Goal: Leave review/rating: Leave review/rating

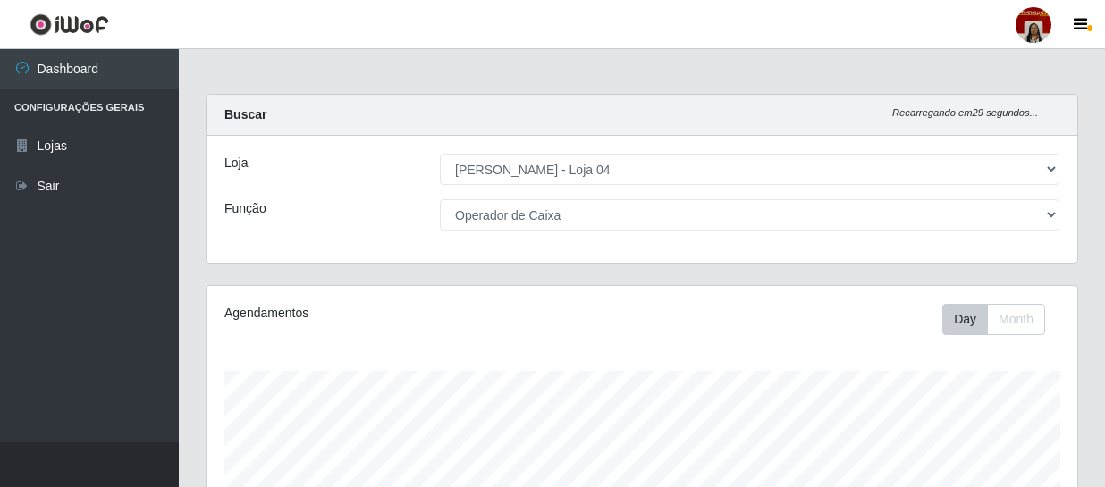
select select "251"
select select "22"
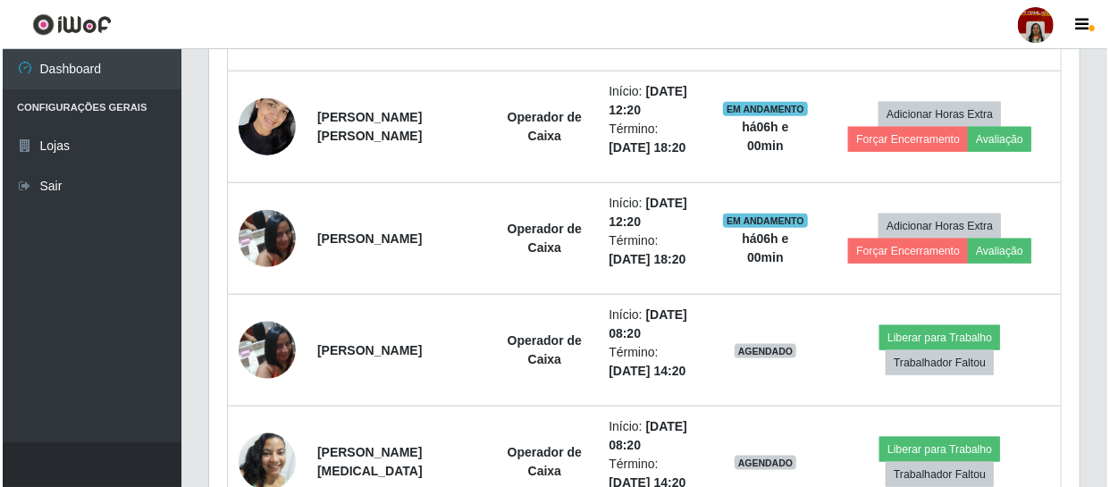
scroll to position [660, 0]
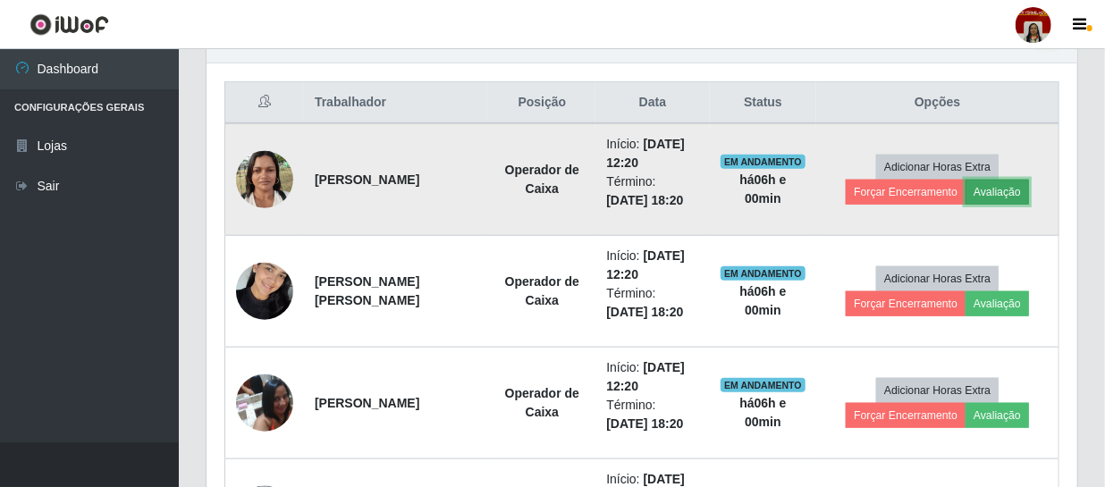
click at [1006, 191] on button "Avaliação" at bounding box center [997, 192] width 63 height 25
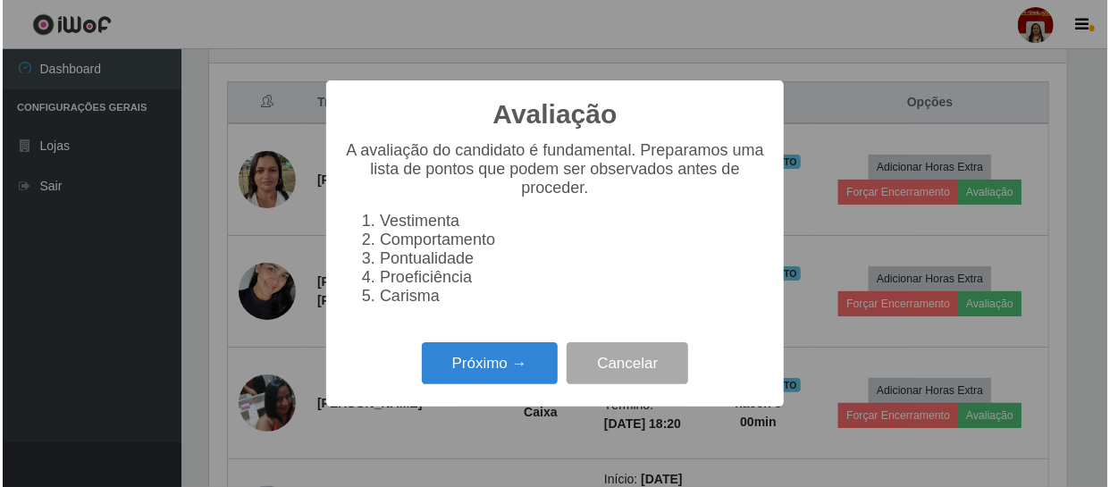
scroll to position [371, 863]
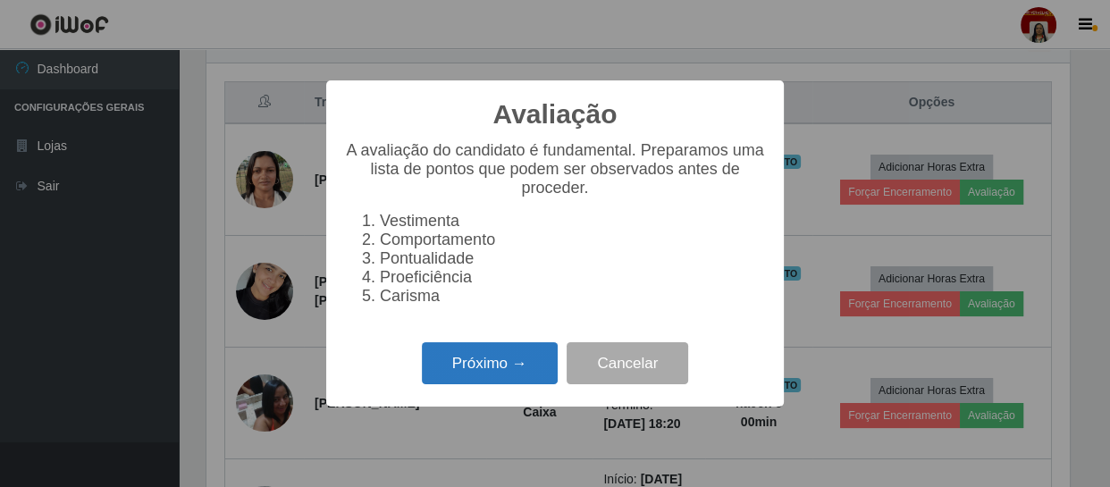
click at [535, 369] on button "Próximo →" at bounding box center [490, 363] width 136 height 42
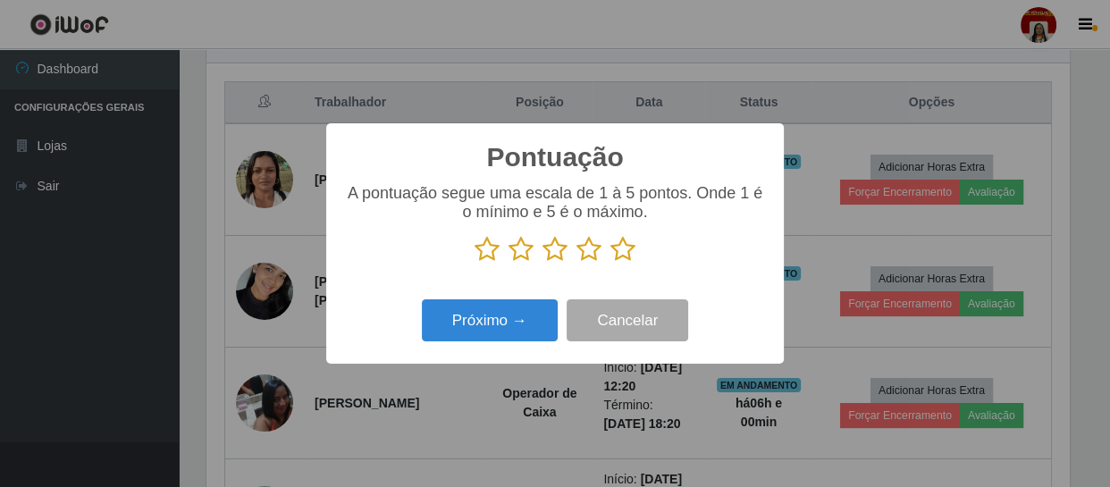
scroll to position [893697, 893203]
click at [616, 240] on icon at bounding box center [623, 249] width 25 height 27
click at [611, 263] on input "radio" at bounding box center [611, 263] width 0 height 0
click at [620, 242] on icon at bounding box center [623, 249] width 25 height 27
click at [611, 263] on input "radio" at bounding box center [611, 263] width 0 height 0
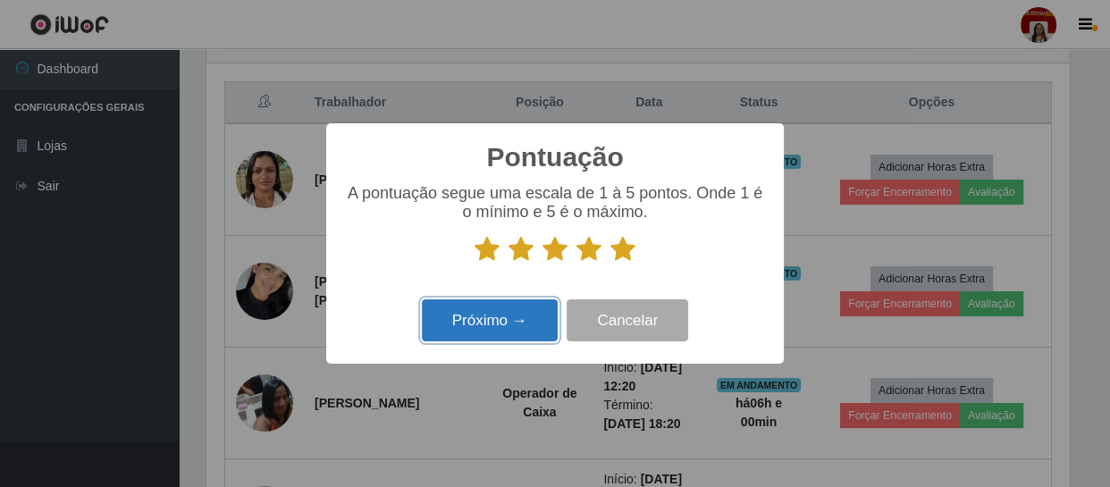
click at [533, 330] on button "Próximo →" at bounding box center [490, 321] width 136 height 42
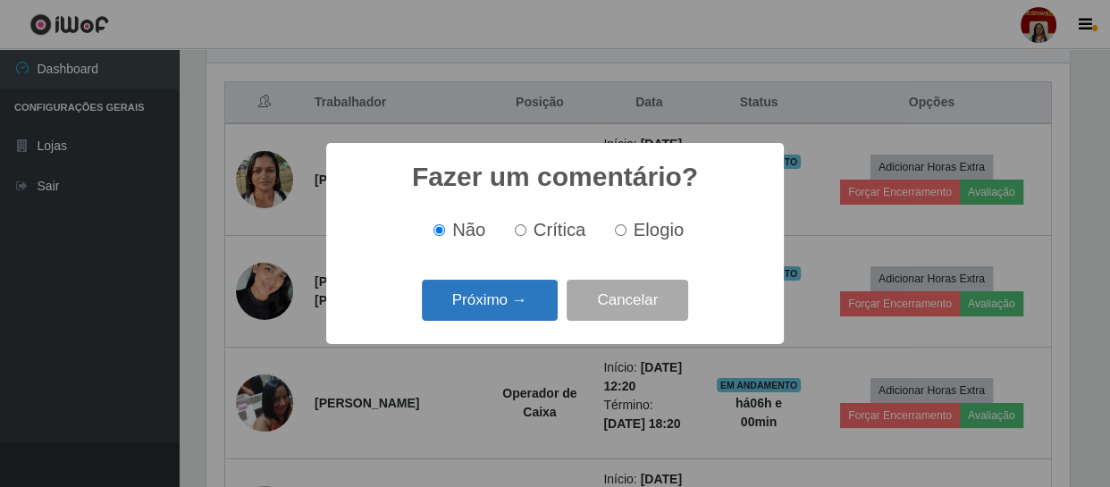
click at [519, 288] on button "Próximo →" at bounding box center [490, 301] width 136 height 42
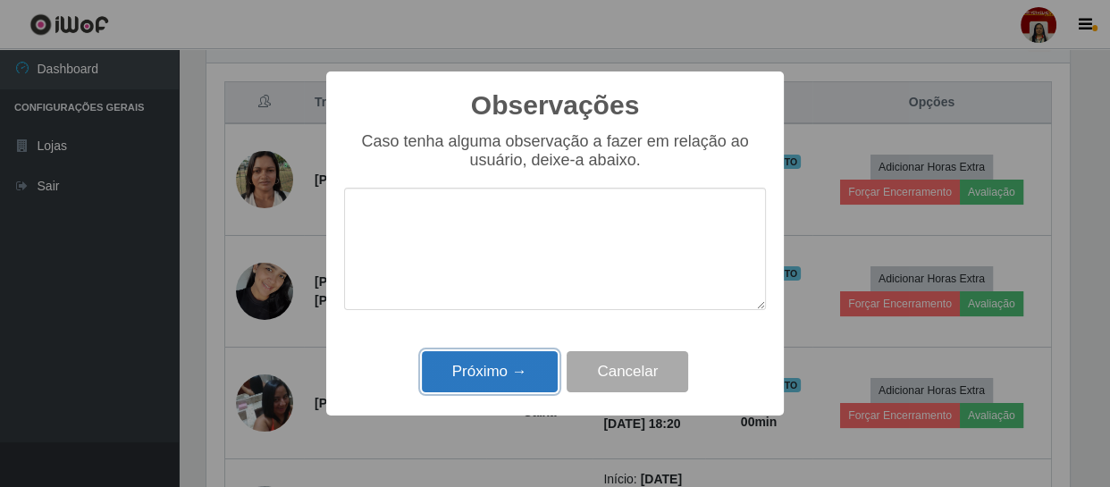
click at [535, 376] on button "Próximo →" at bounding box center [490, 372] width 136 height 42
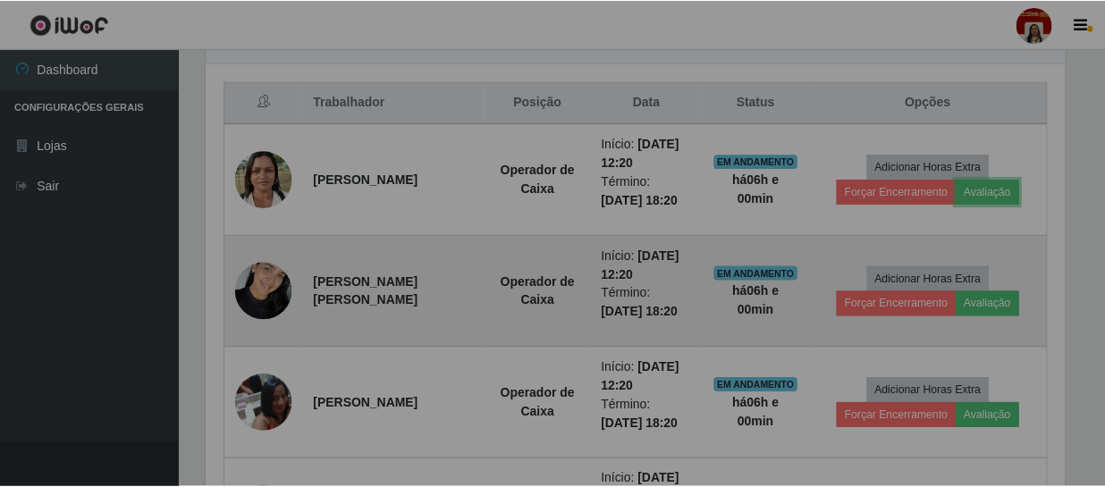
scroll to position [371, 871]
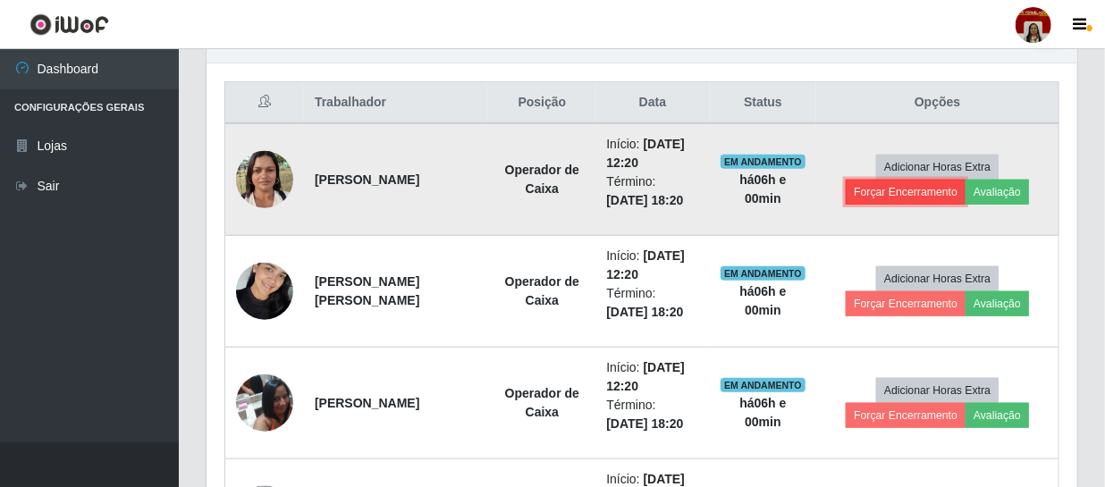
click at [894, 188] on button "Forçar Encerramento" at bounding box center [906, 192] width 120 height 25
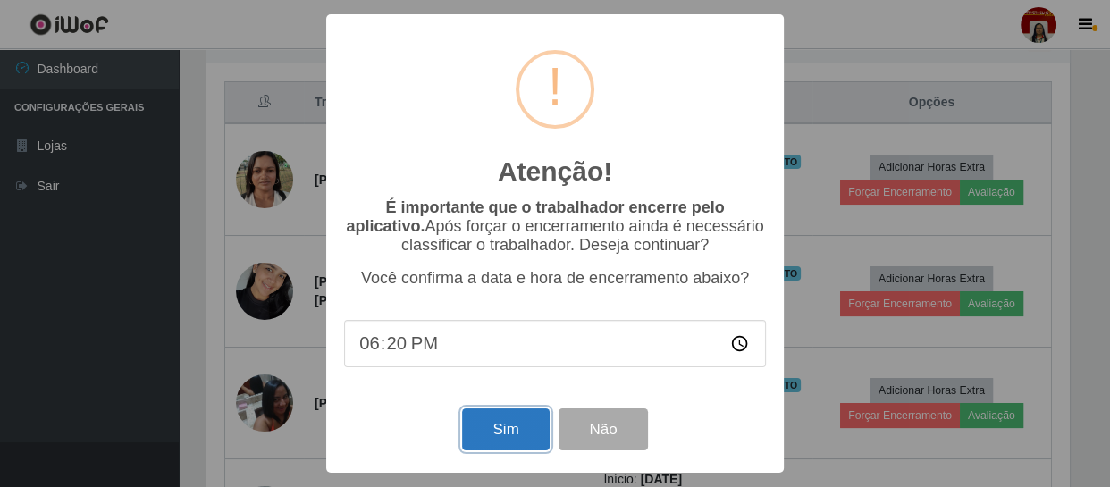
click at [491, 420] on button "Sim" at bounding box center [505, 430] width 87 height 42
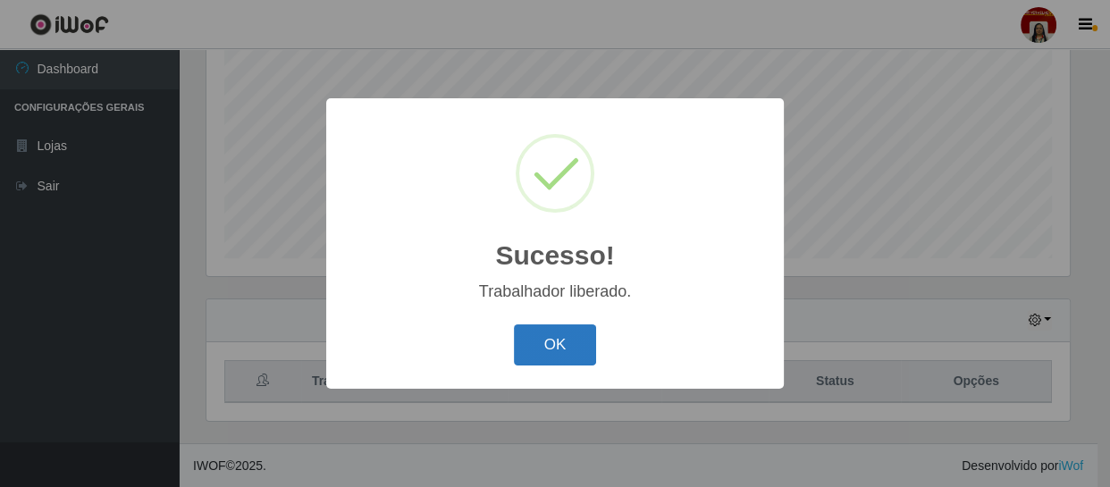
click at [546, 341] on button "OK" at bounding box center [555, 346] width 83 height 42
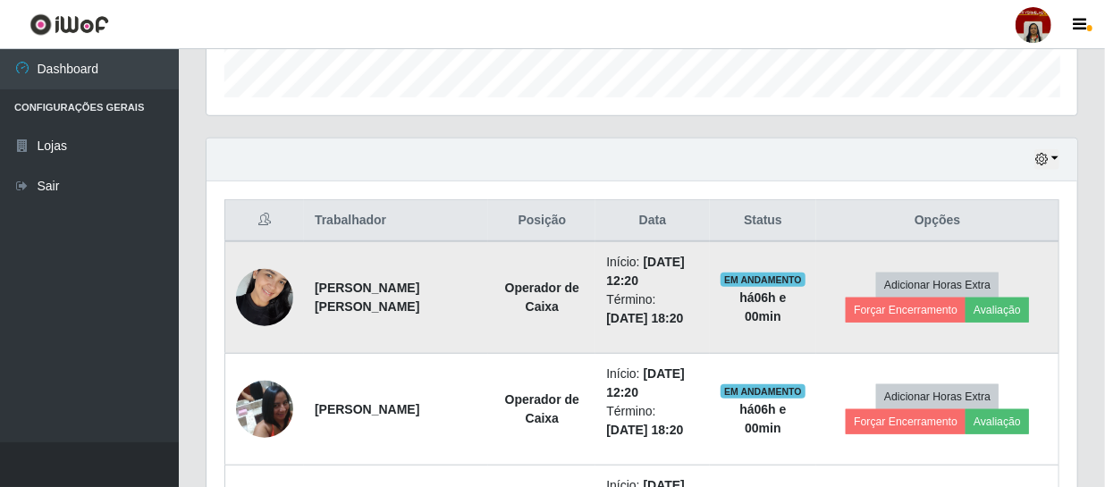
scroll to position [544, 0]
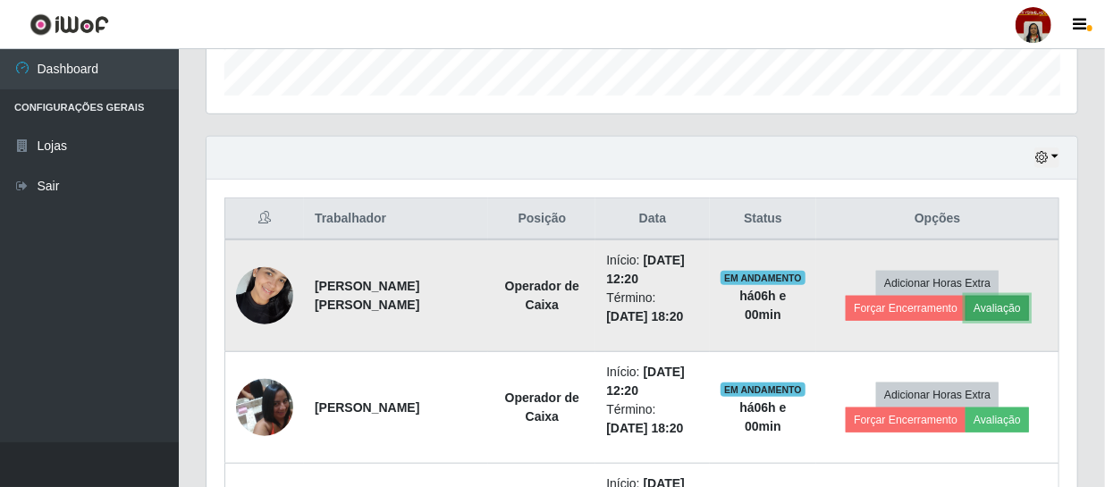
click at [1017, 310] on button "Avaliação" at bounding box center [997, 308] width 63 height 25
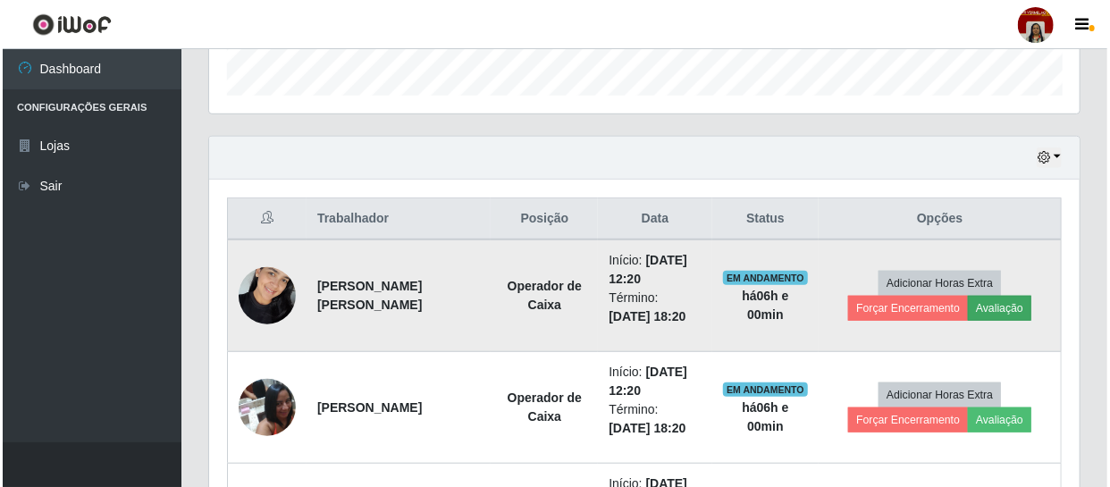
scroll to position [371, 863]
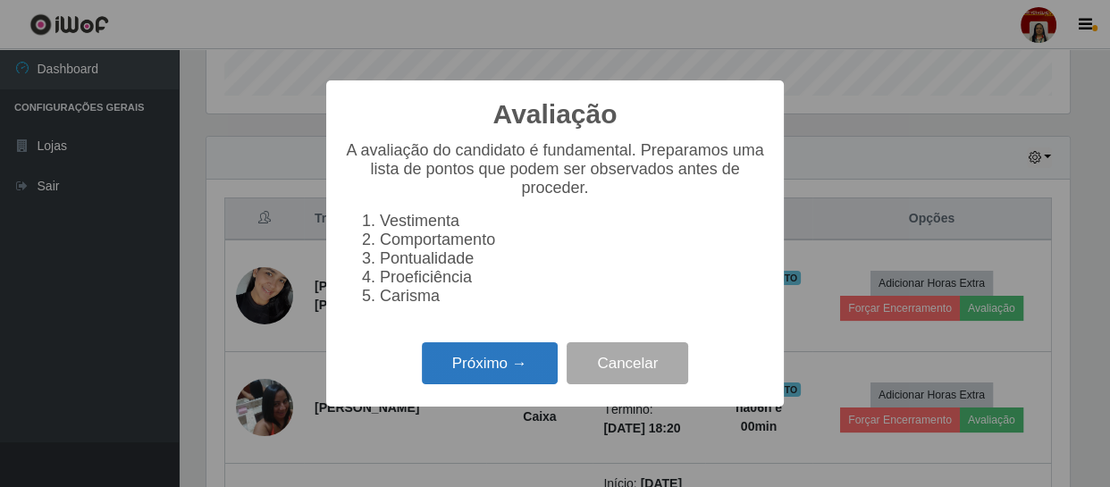
click at [519, 369] on button "Próximo →" at bounding box center [490, 363] width 136 height 42
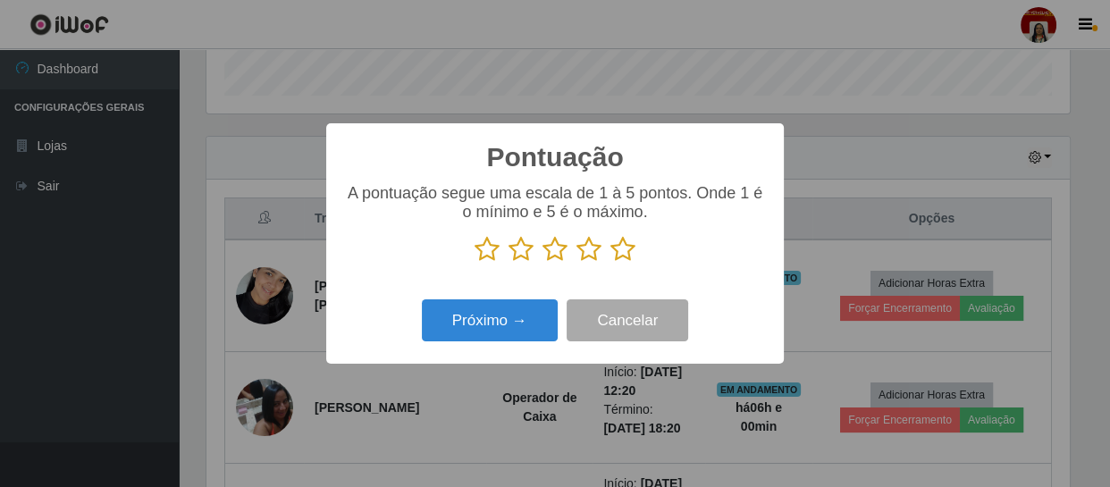
click at [620, 253] on icon at bounding box center [623, 249] width 25 height 27
click at [611, 263] on input "radio" at bounding box center [611, 263] width 0 height 0
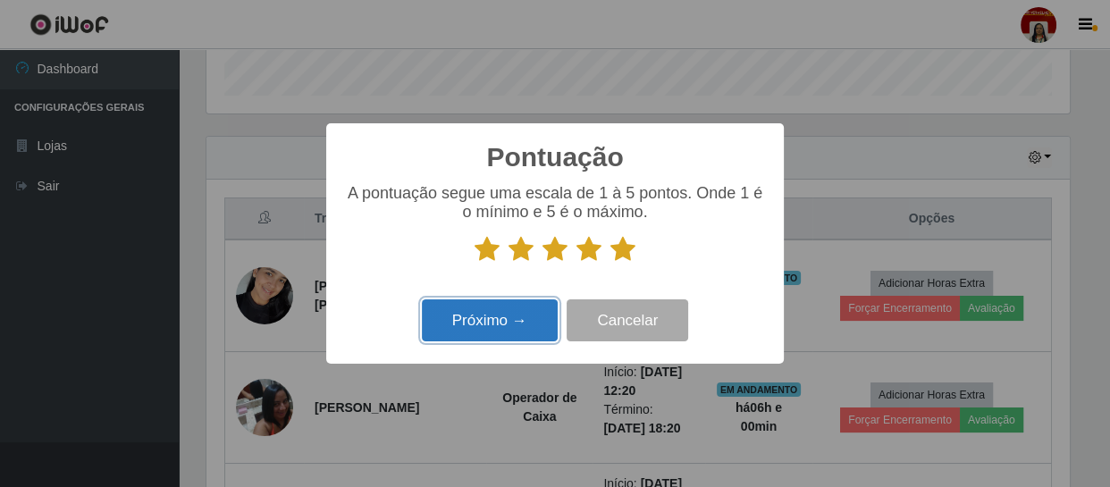
click at [533, 324] on button "Próximo →" at bounding box center [490, 321] width 136 height 42
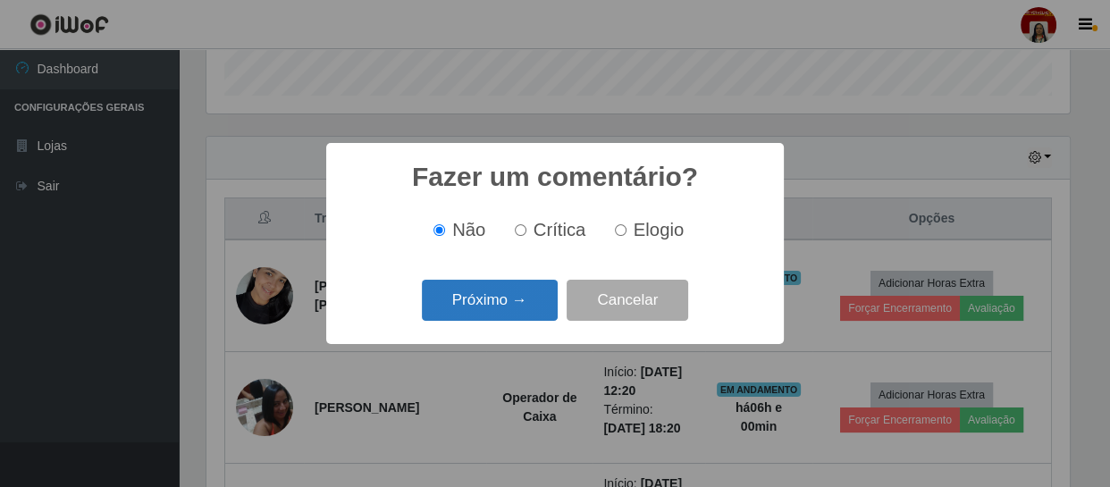
click at [535, 295] on button "Próximo →" at bounding box center [490, 301] width 136 height 42
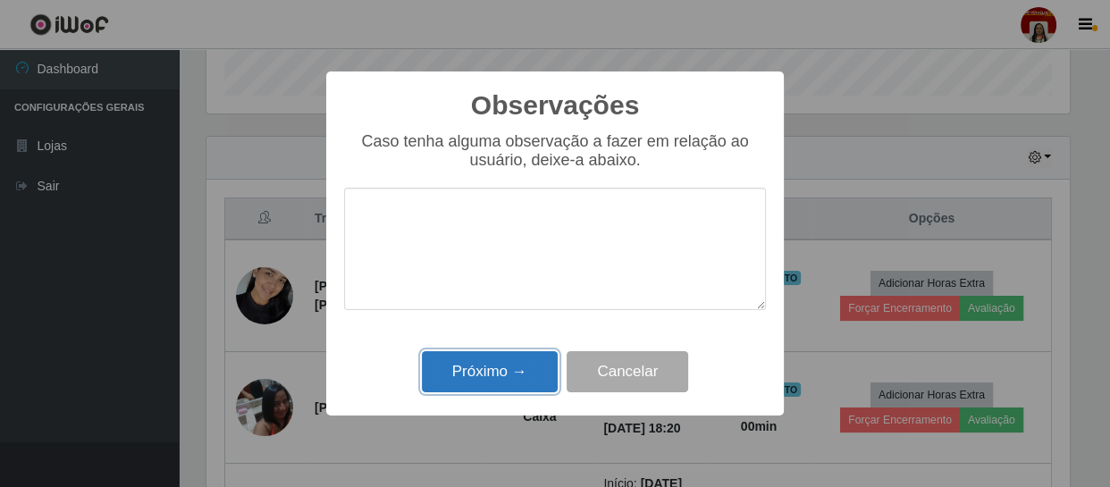
click at [521, 367] on button "Próximo →" at bounding box center [490, 372] width 136 height 42
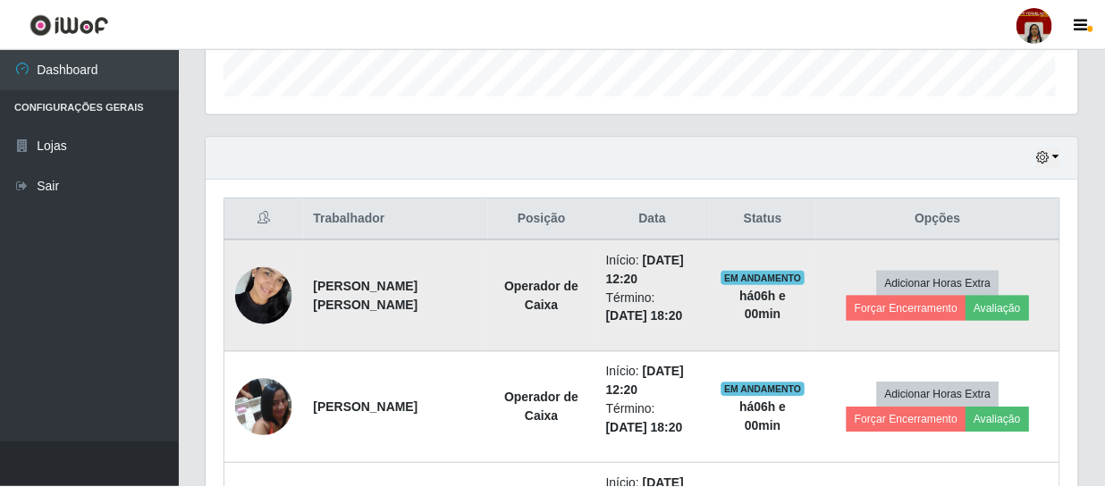
scroll to position [371, 871]
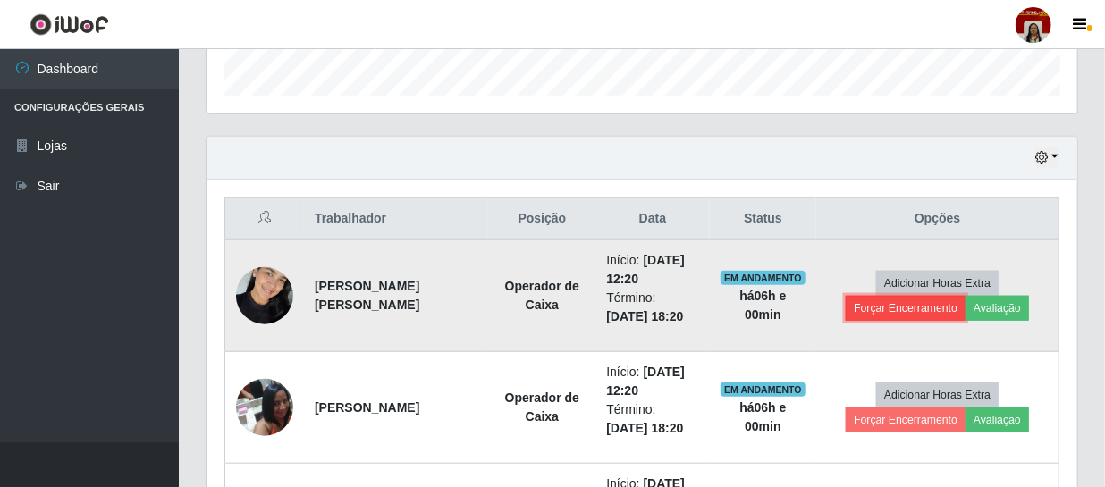
click at [945, 311] on button "Forçar Encerramento" at bounding box center [906, 308] width 120 height 25
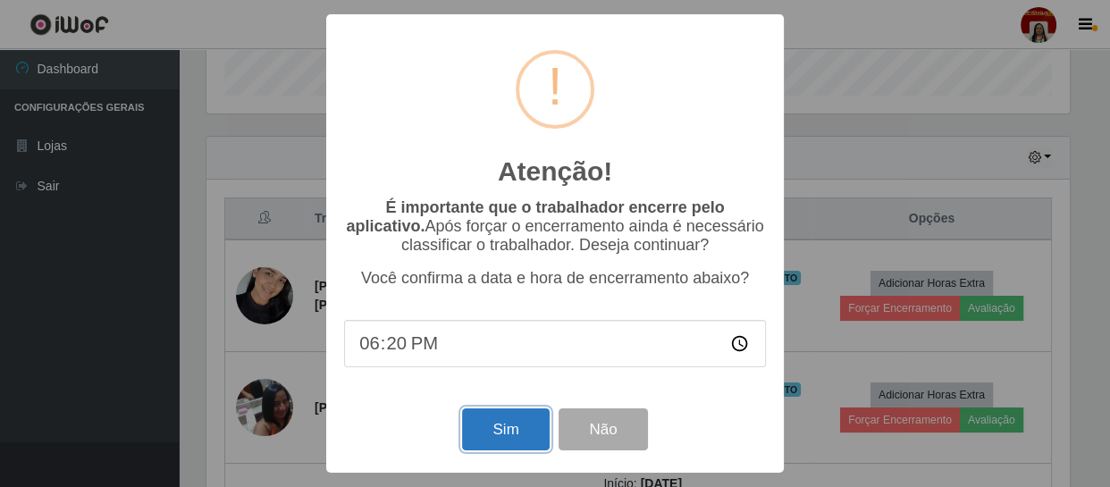
click at [485, 434] on button "Sim" at bounding box center [505, 430] width 87 height 42
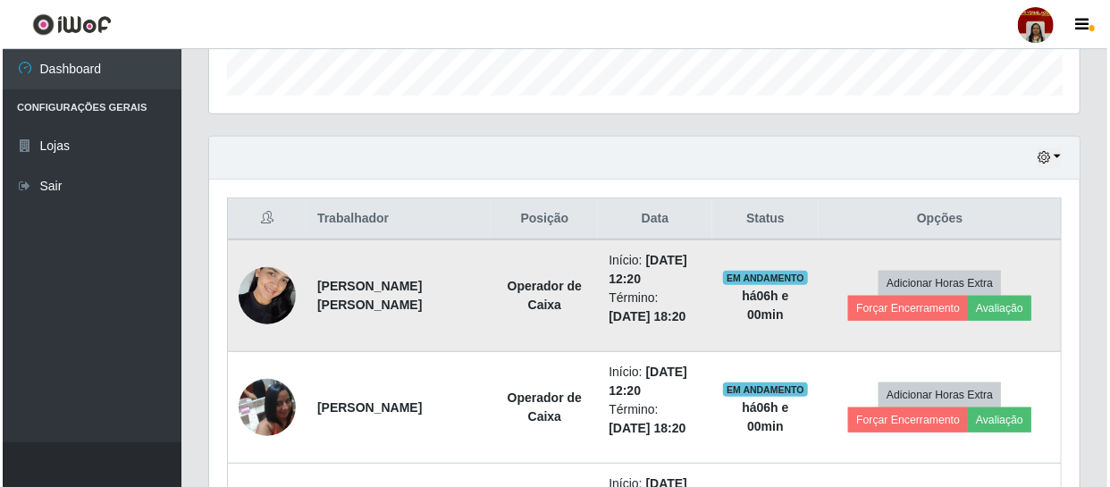
scroll to position [0, 0]
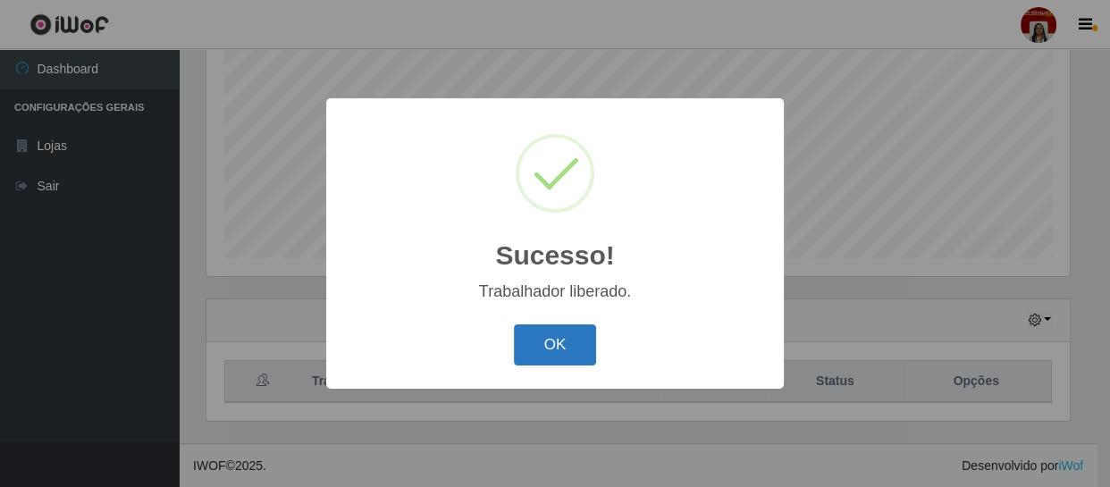
click at [543, 342] on button "OK" at bounding box center [555, 346] width 83 height 42
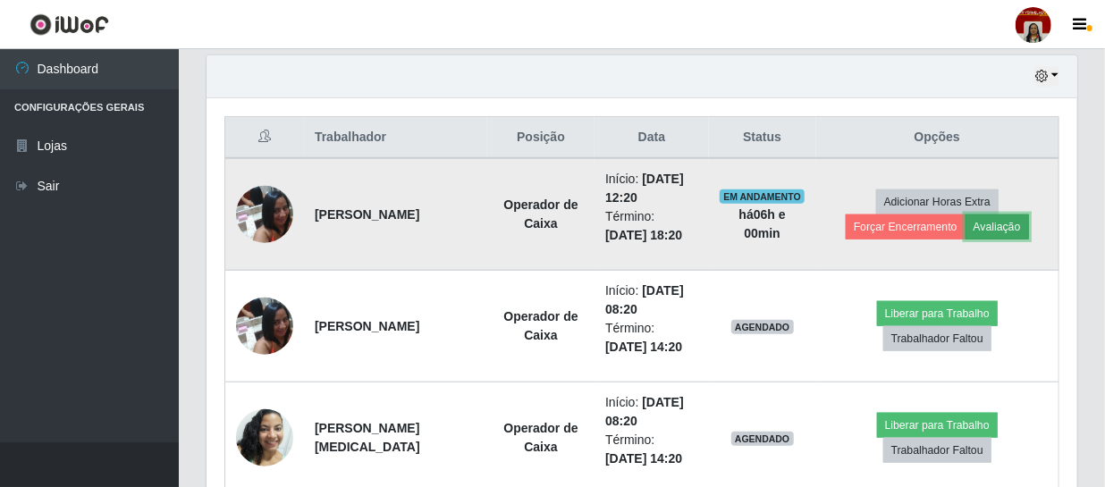
click at [1019, 218] on button "Avaliação" at bounding box center [997, 227] width 63 height 25
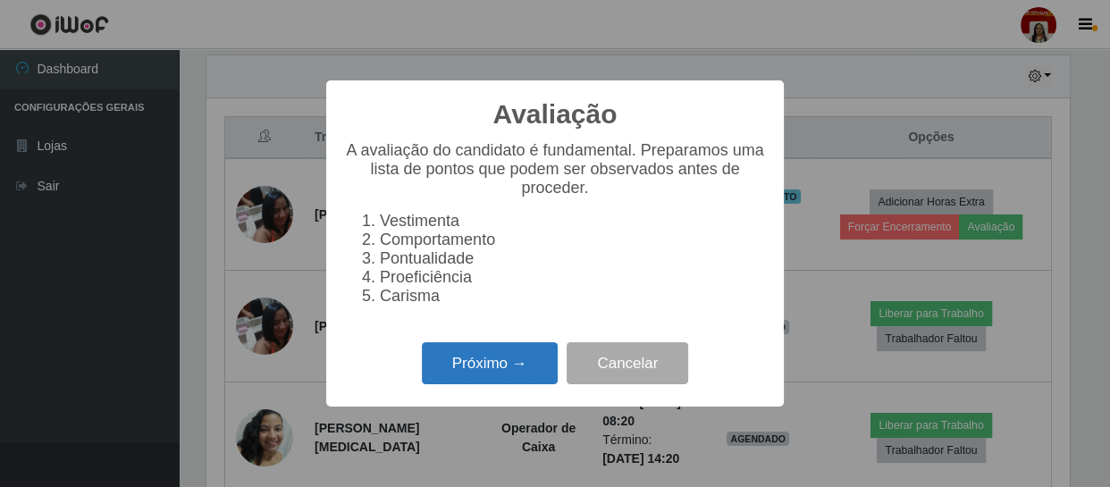
click at [517, 376] on button "Próximo →" at bounding box center [490, 363] width 136 height 42
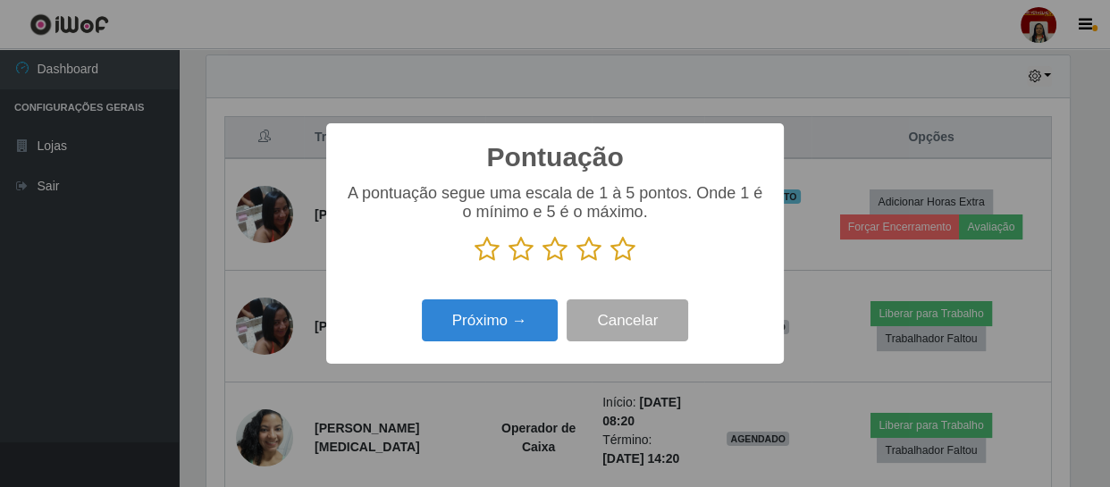
click at [627, 256] on icon at bounding box center [623, 249] width 25 height 27
click at [611, 263] on input "radio" at bounding box center [611, 263] width 0 height 0
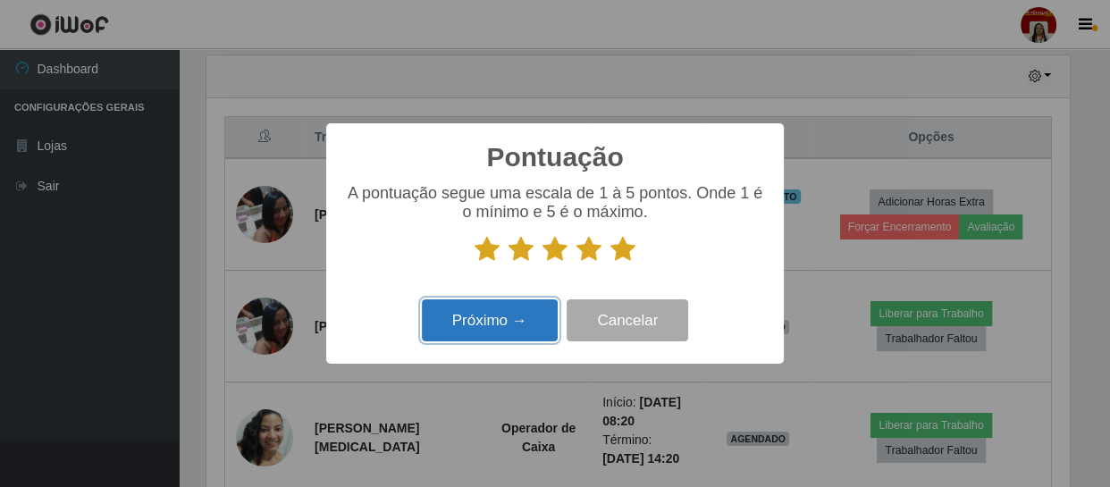
click at [521, 314] on button "Próximo →" at bounding box center [490, 321] width 136 height 42
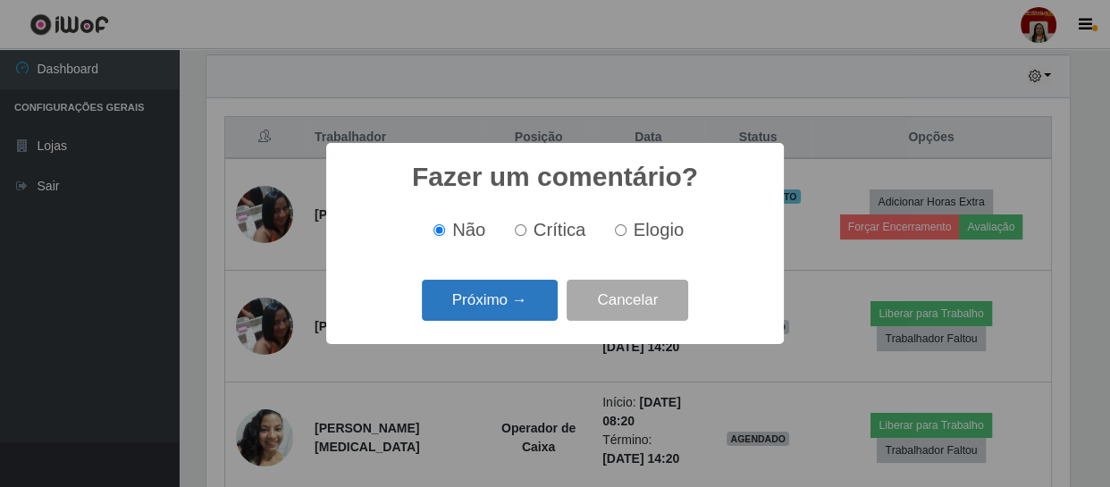
click at [527, 312] on button "Próximo →" at bounding box center [490, 301] width 136 height 42
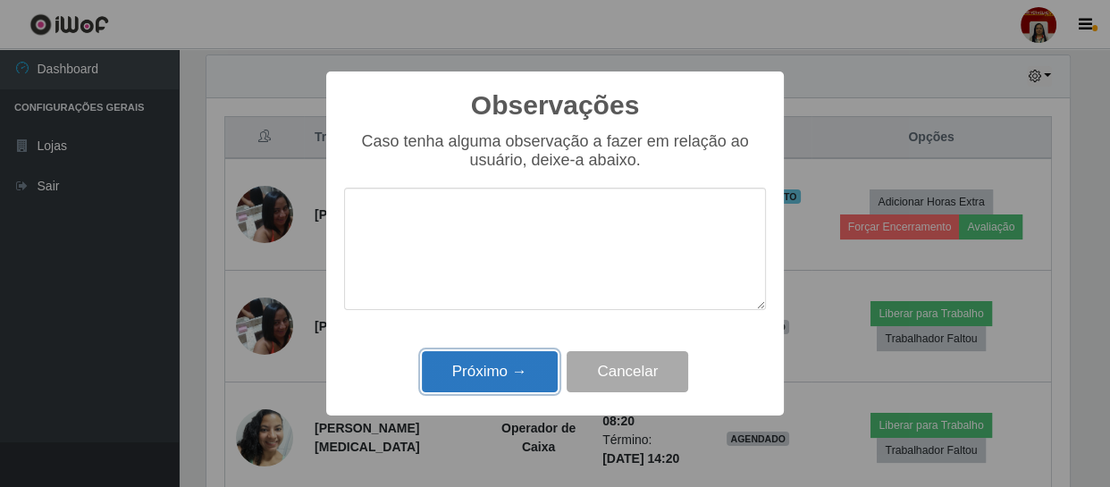
click at [516, 359] on button "Próximo →" at bounding box center [490, 372] width 136 height 42
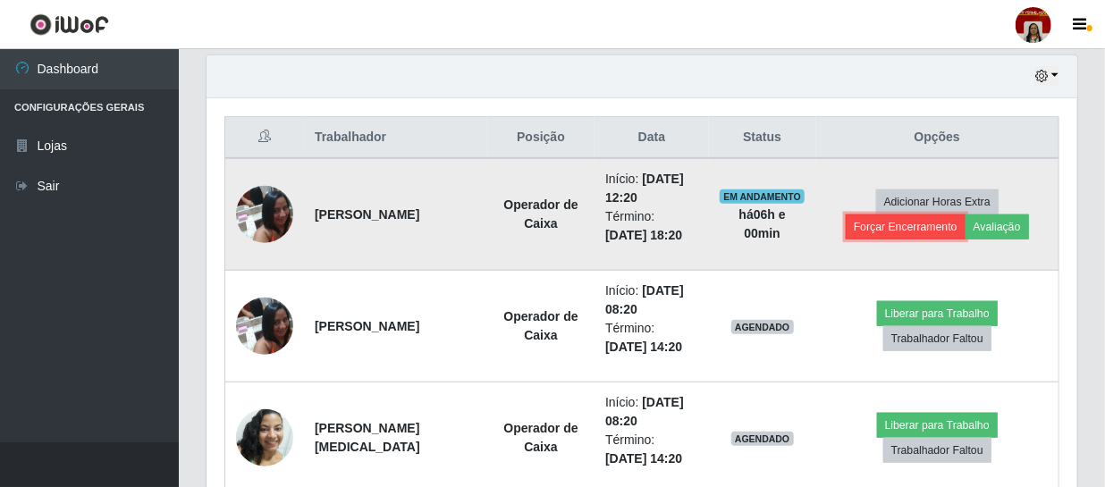
click at [927, 220] on button "Forçar Encerramento" at bounding box center [906, 227] width 120 height 25
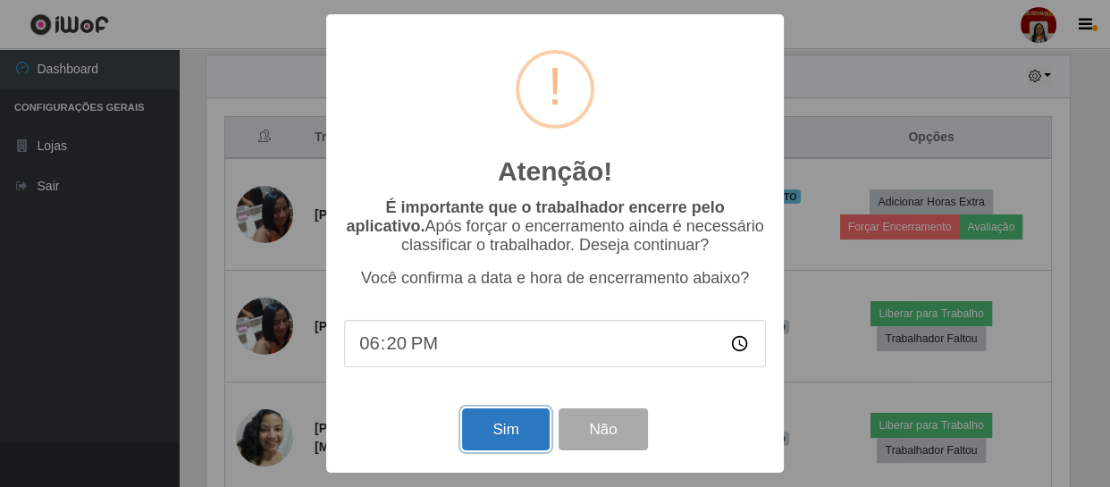
click at [522, 423] on button "Sim" at bounding box center [505, 430] width 87 height 42
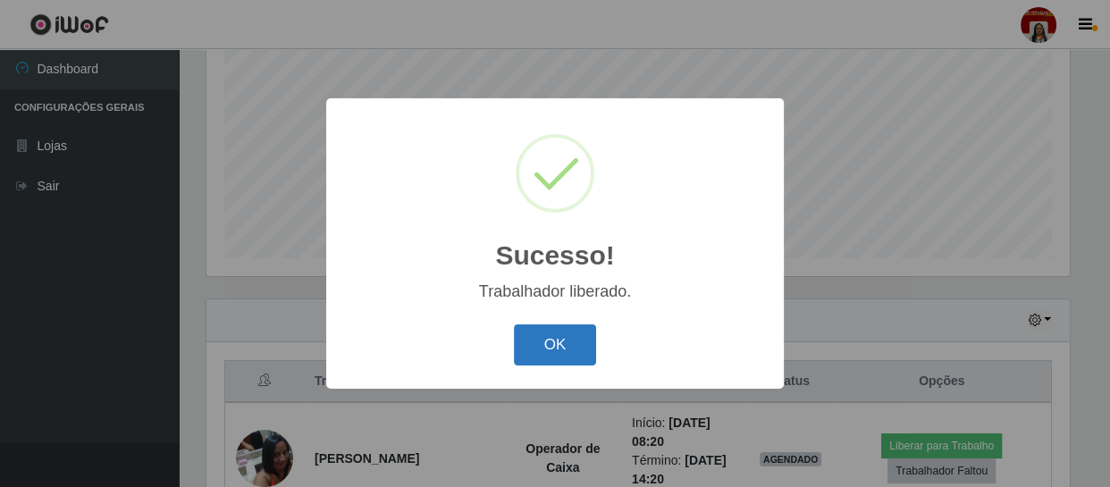
click at [584, 346] on button "OK" at bounding box center [555, 346] width 83 height 42
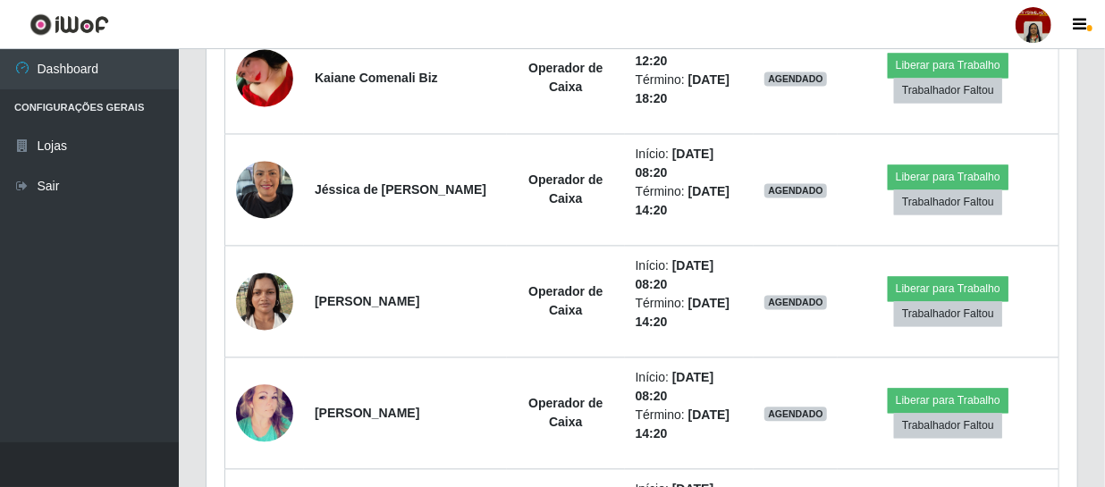
scroll to position [1438, 0]
